Goal: Complete application form

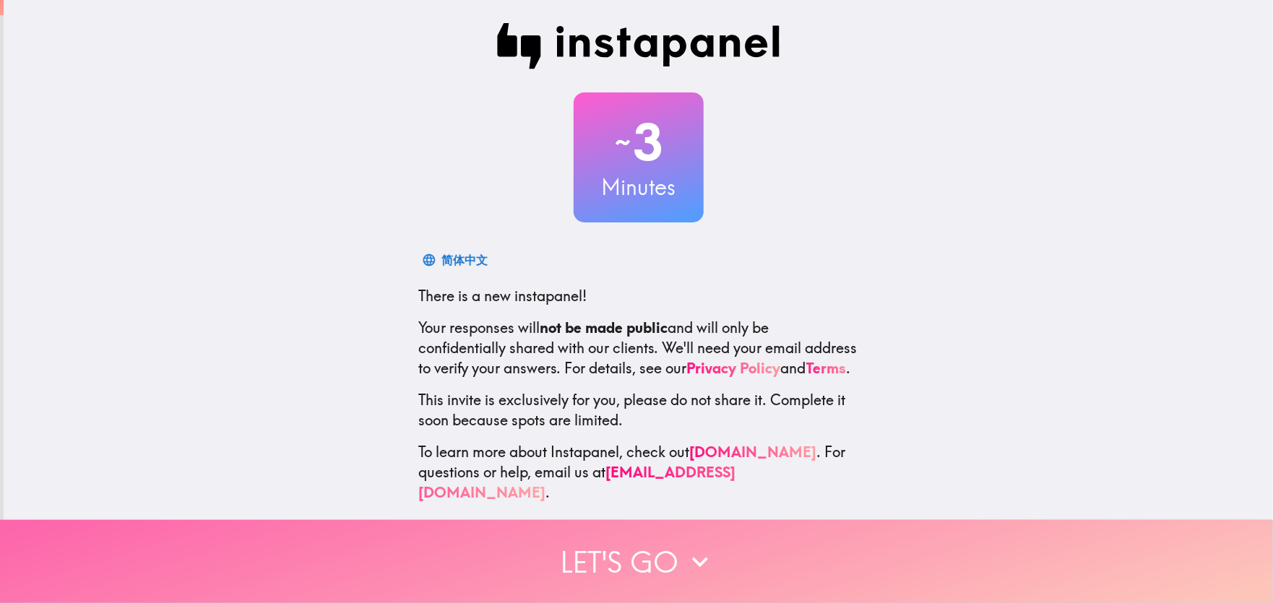
click at [615, 543] on button "Let's go" at bounding box center [636, 561] width 1273 height 83
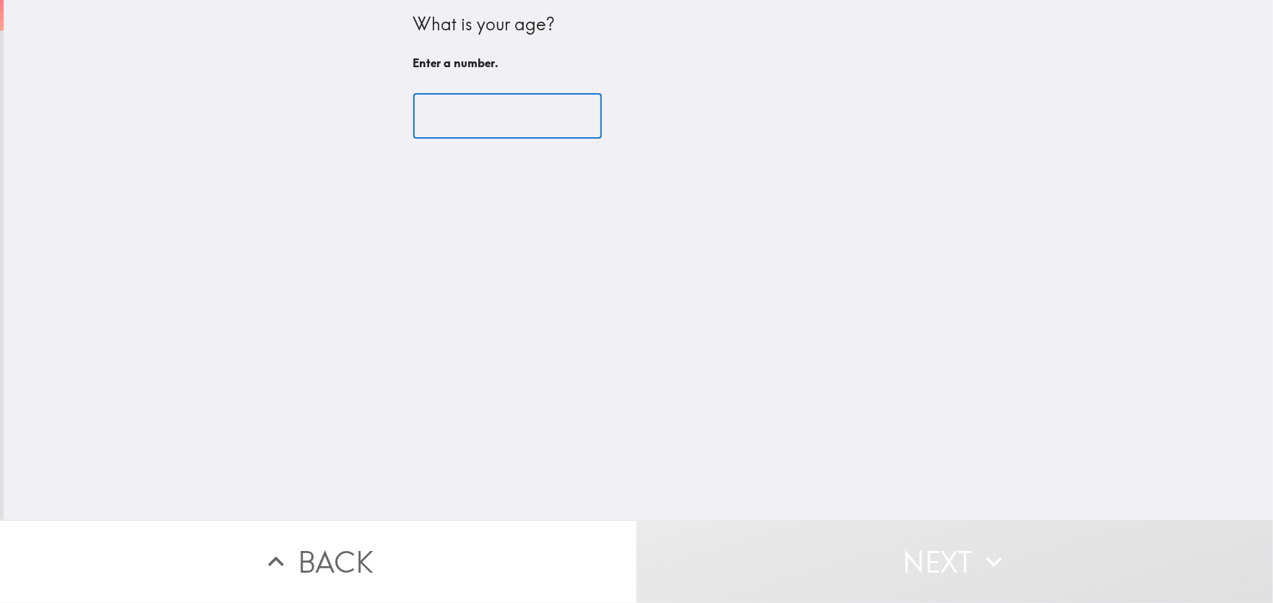
click at [475, 128] on input "number" at bounding box center [507, 116] width 189 height 45
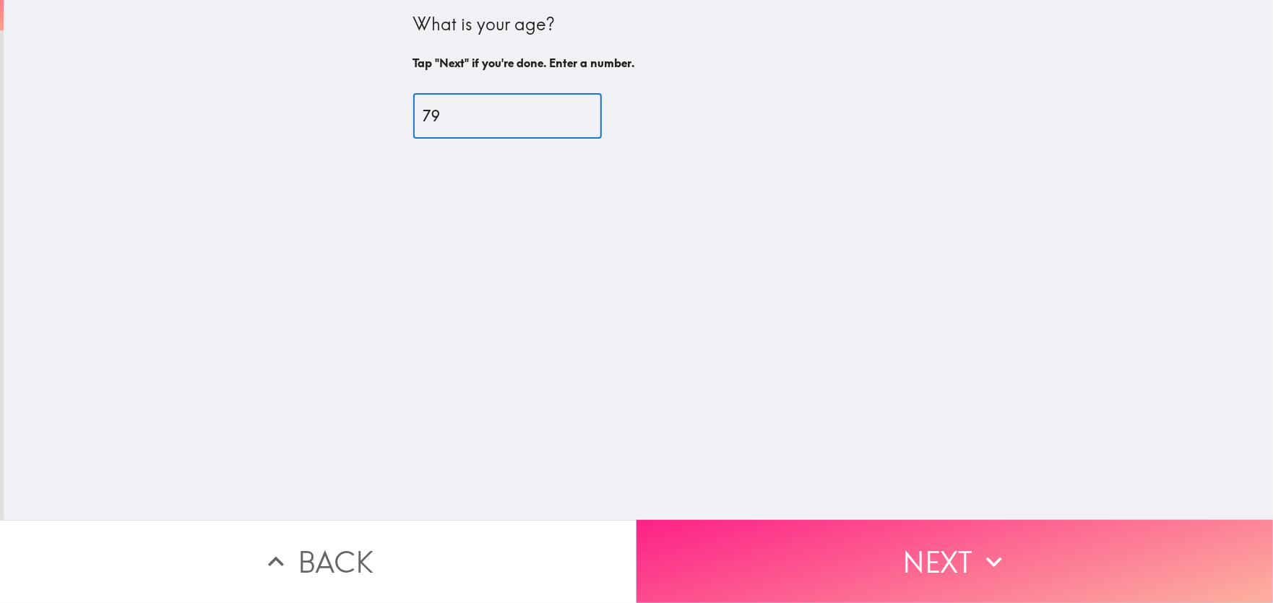
type input "79"
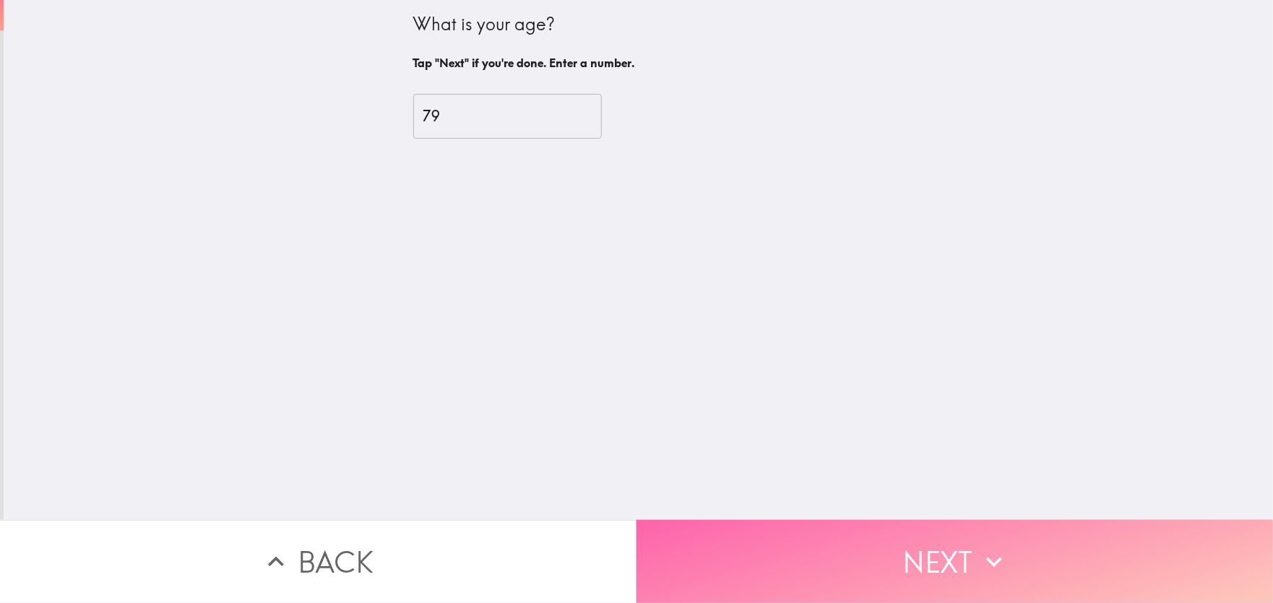
click at [936, 541] on button "Next" at bounding box center [955, 561] width 637 height 83
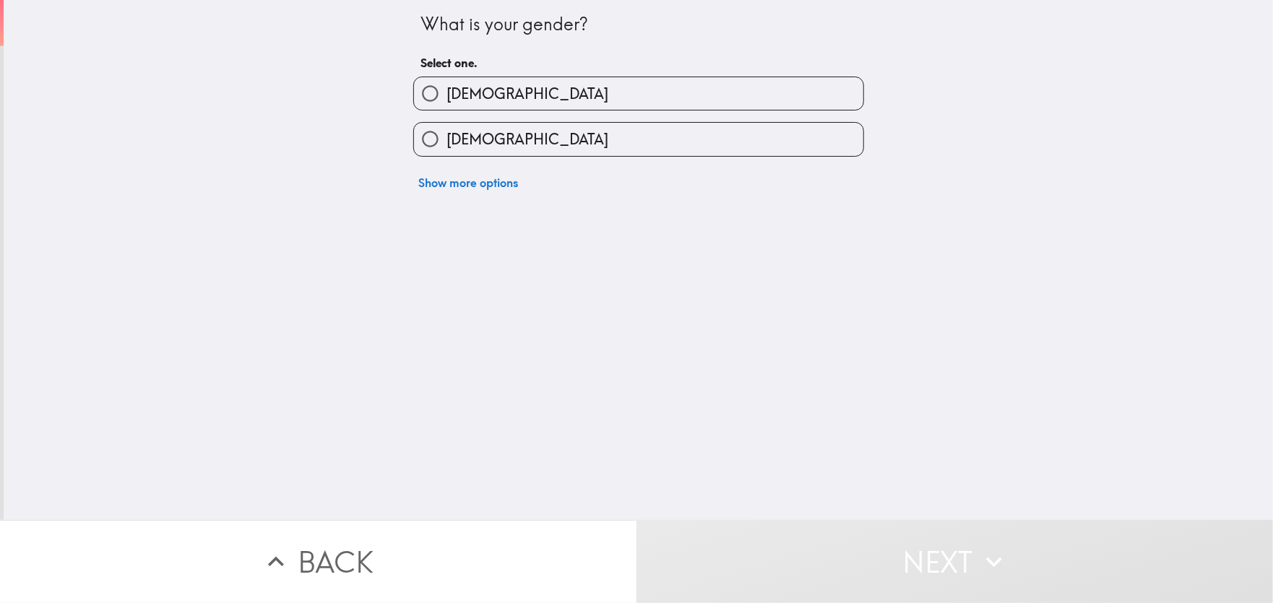
click at [424, 101] on input "[DEMOGRAPHIC_DATA]" at bounding box center [430, 93] width 33 height 33
radio input "true"
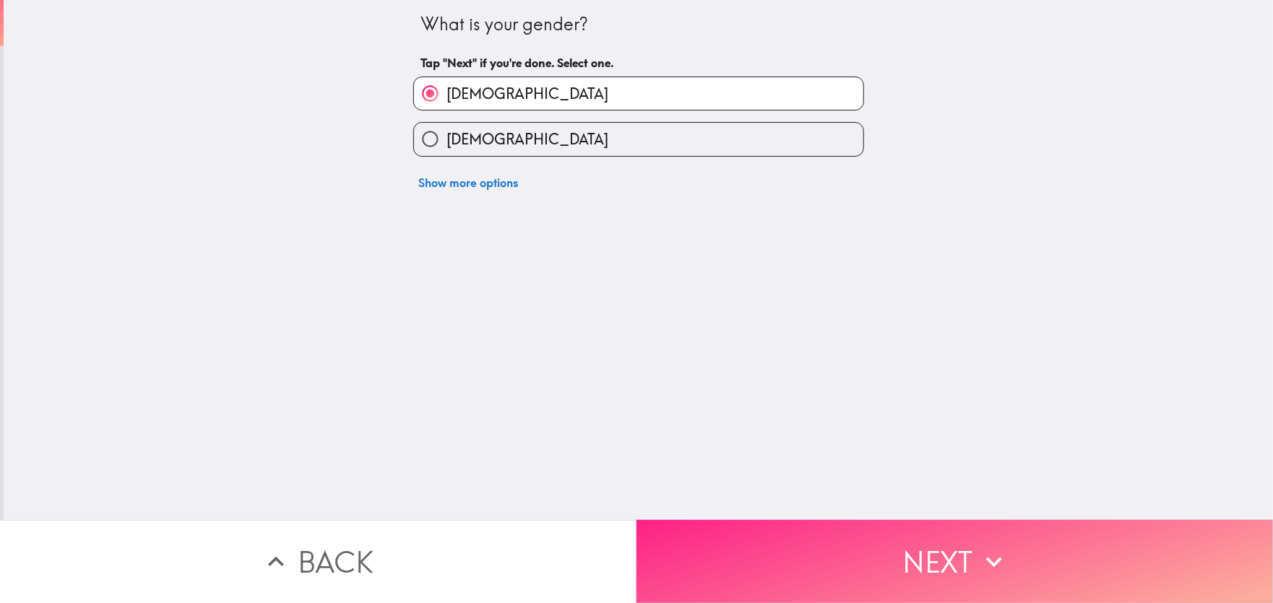
click at [886, 566] on button "Next" at bounding box center [955, 561] width 637 height 83
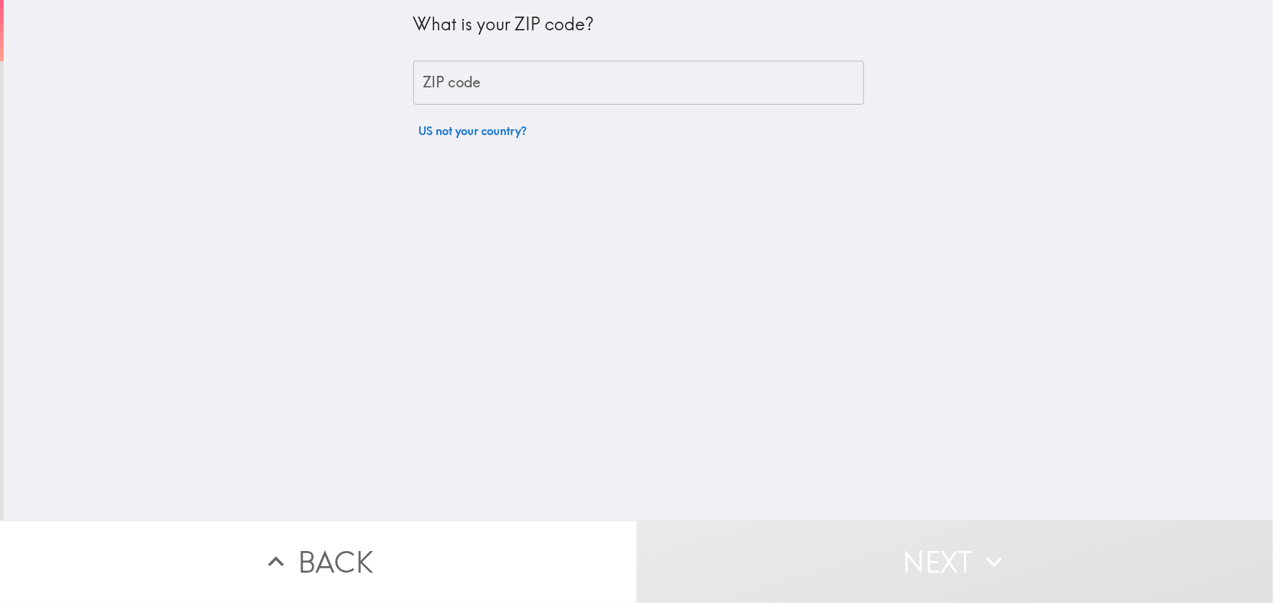
click at [579, 93] on input "ZIP code" at bounding box center [638, 83] width 451 height 45
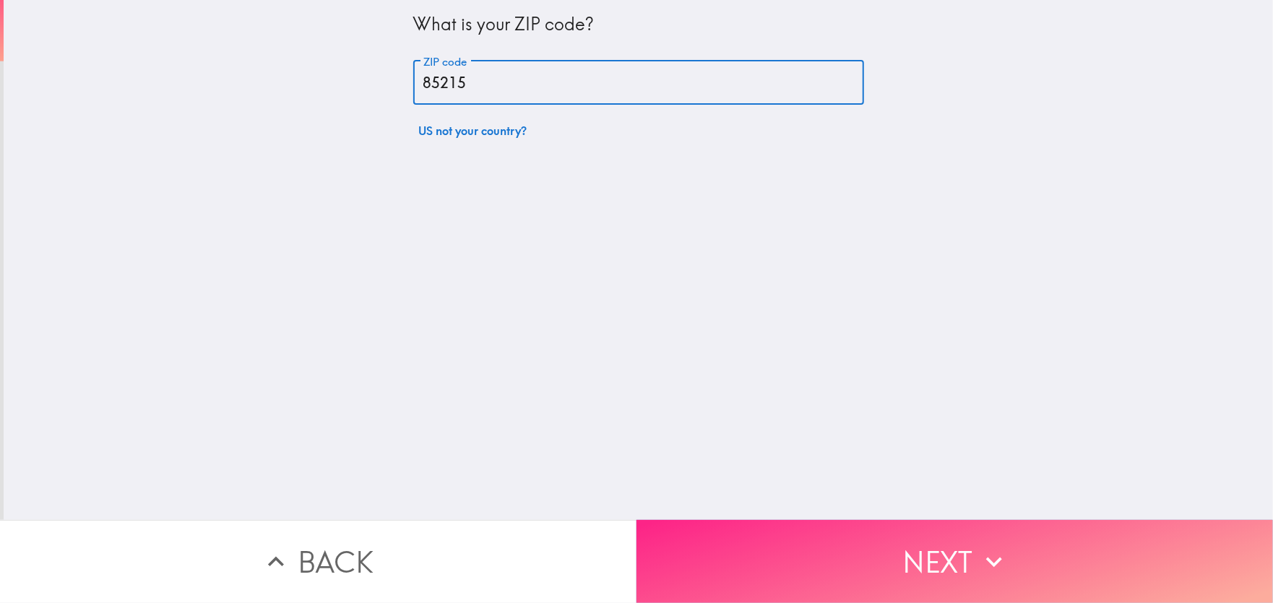
type input "85215"
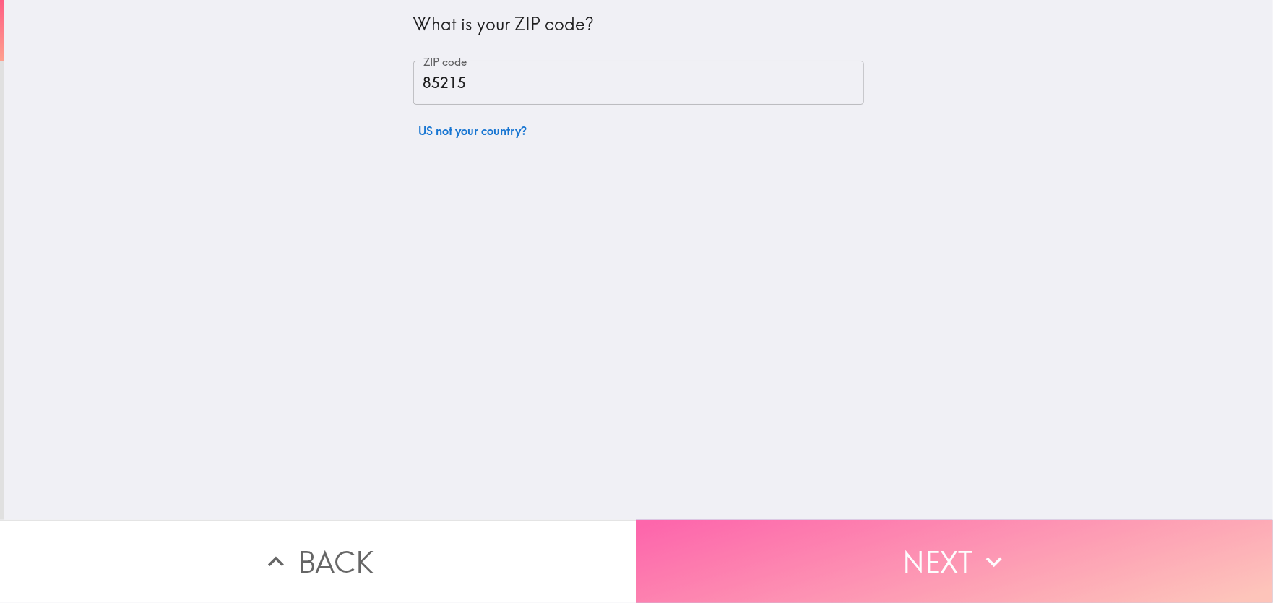
click at [933, 530] on button "Next" at bounding box center [955, 561] width 637 height 83
